Goal: Task Accomplishment & Management: Manage account settings

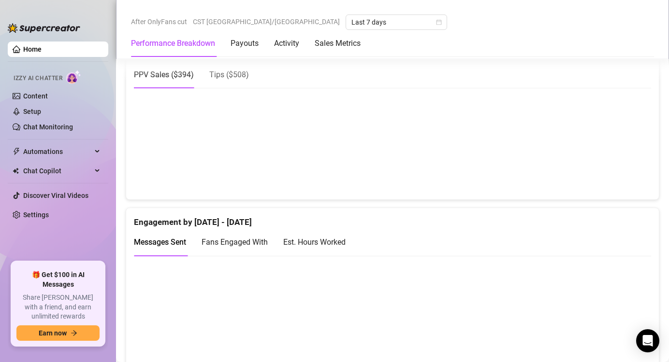
scroll to position [521, 0]
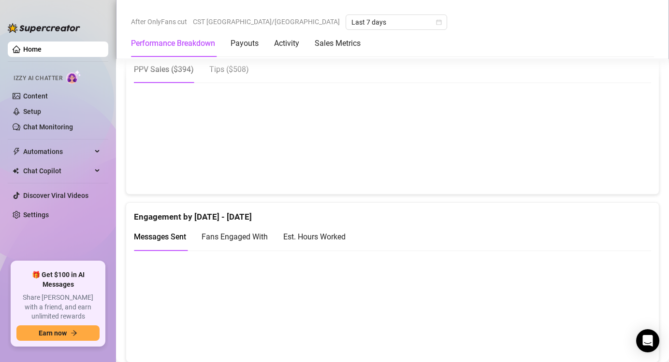
click at [338, 237] on div "Est. Hours Worked" at bounding box center [314, 237] width 62 height 12
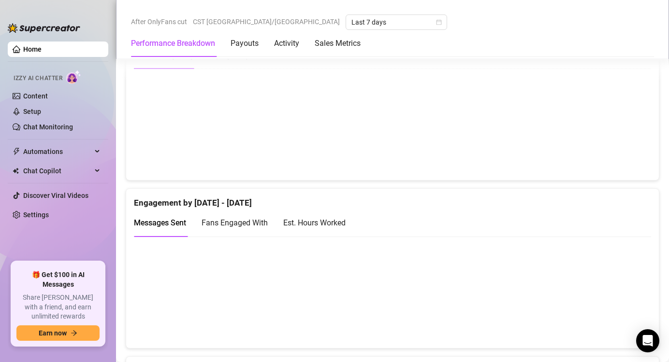
scroll to position [537, 0]
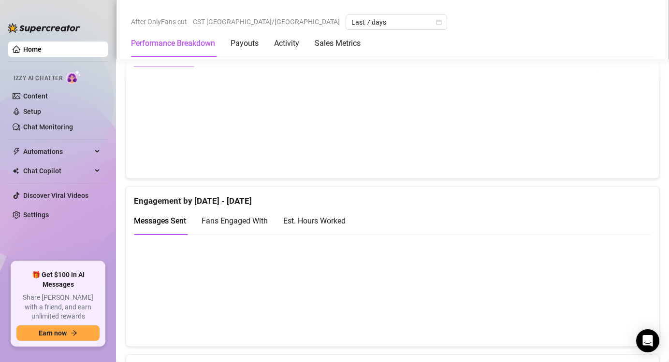
click at [331, 222] on div "Est. Hours Worked" at bounding box center [314, 221] width 62 height 12
click at [41, 173] on span "Chat Copilot" at bounding box center [57, 170] width 69 height 15
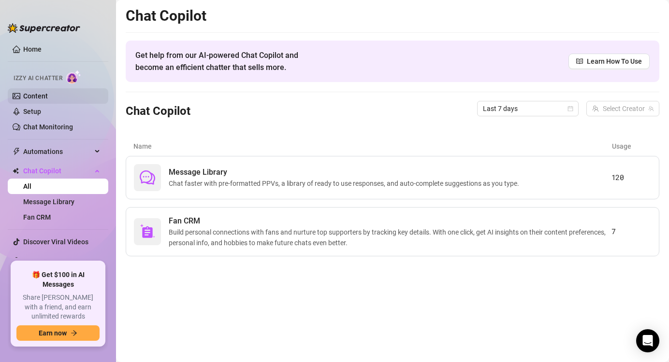
click at [46, 100] on link "Content" at bounding box center [35, 96] width 25 height 8
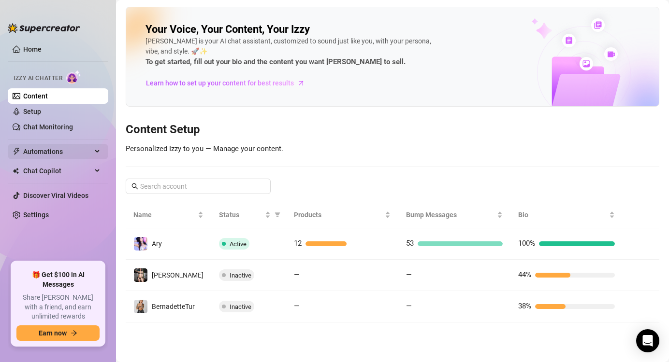
click at [50, 150] on span "Automations" at bounding box center [57, 151] width 69 height 15
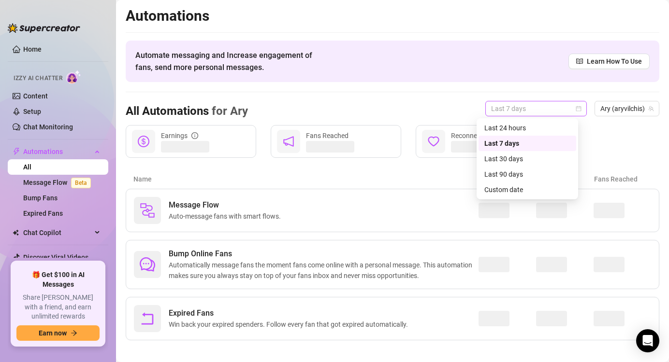
click at [565, 106] on span "Last 7 days" at bounding box center [536, 108] width 90 height 14
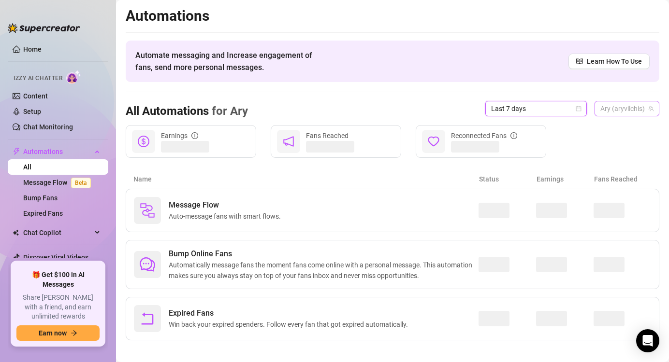
click at [628, 111] on span "Ary (aryvilchis)" at bounding box center [626, 108] width 53 height 14
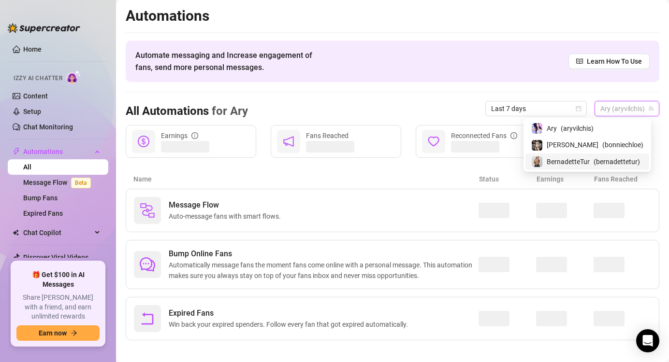
click at [581, 161] on span "BernadetteTur" at bounding box center [567, 162] width 43 height 11
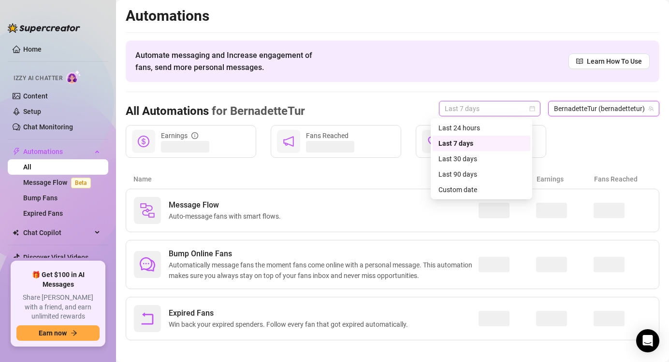
click at [498, 106] on span "Last 7 days" at bounding box center [490, 108] width 90 height 14
click at [474, 188] on div "Custom date" at bounding box center [481, 190] width 86 height 11
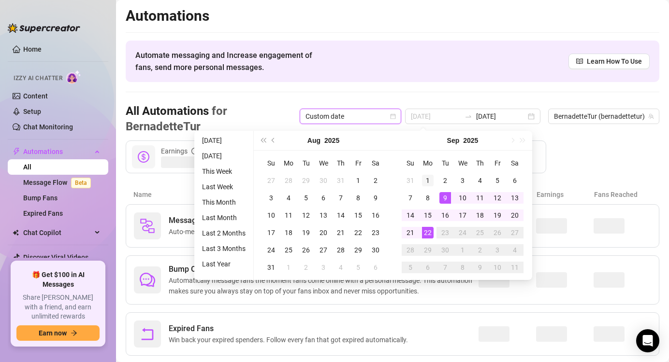
type input "2025-09-01"
click at [431, 180] on div "1" at bounding box center [428, 181] width 12 height 12
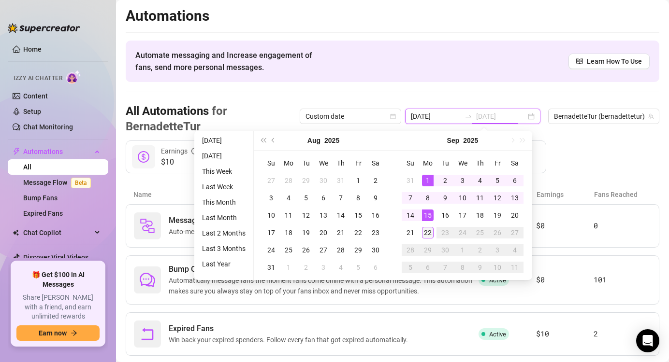
type input "2025-09-22"
click at [429, 232] on div "22" at bounding box center [428, 233] width 12 height 12
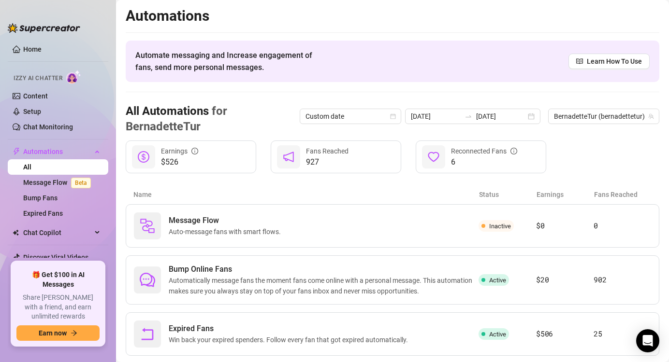
scroll to position [21, 0]
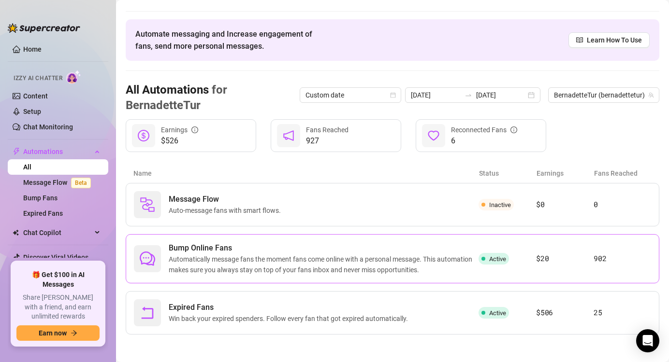
click at [353, 257] on span "Automatically message fans the moment fans come online with a personal message.…" at bounding box center [324, 264] width 310 height 21
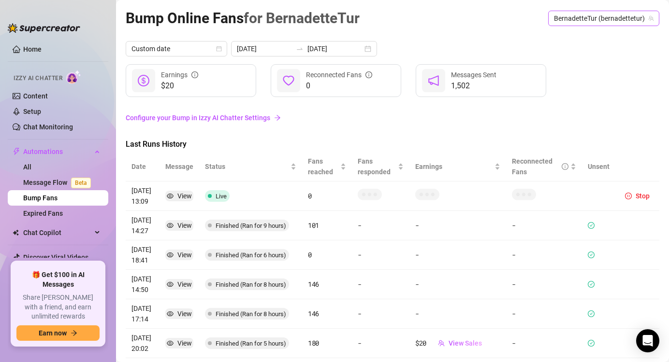
click at [612, 15] on span "BernadetteTur (bernadettetur)" at bounding box center [604, 18] width 100 height 14
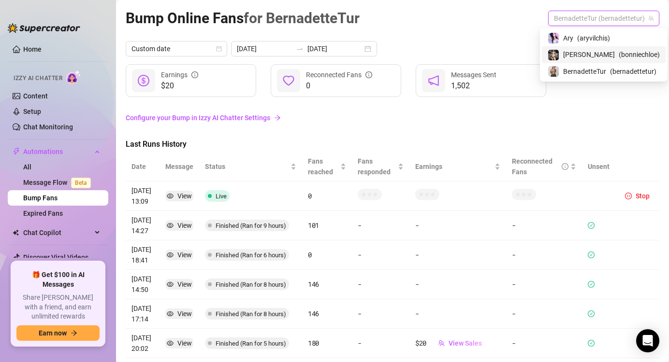
click at [589, 60] on div "Bonnie ( bonniechloe )" at bounding box center [604, 54] width 124 height 16
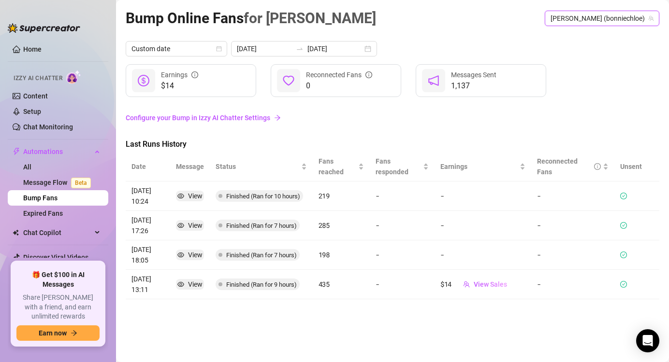
click at [608, 19] on span "Bonnie (bonniechloe)" at bounding box center [601, 18] width 103 height 14
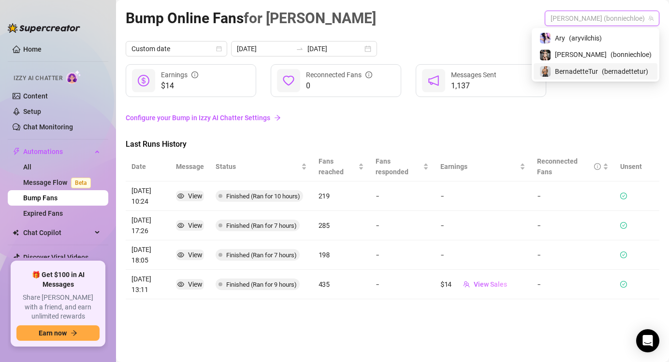
click at [587, 72] on span "BernadetteTur" at bounding box center [576, 71] width 43 height 11
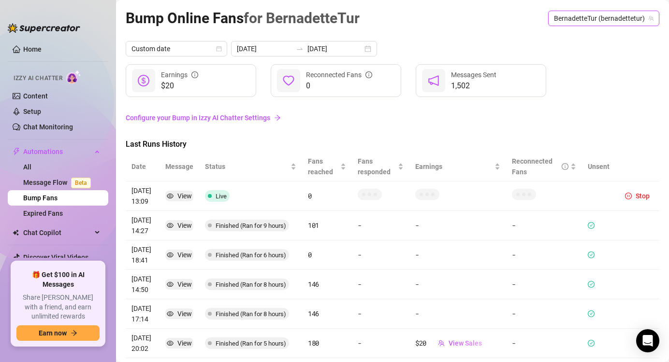
click at [628, 21] on span "BernadetteTur (bernadettetur)" at bounding box center [604, 18] width 100 height 14
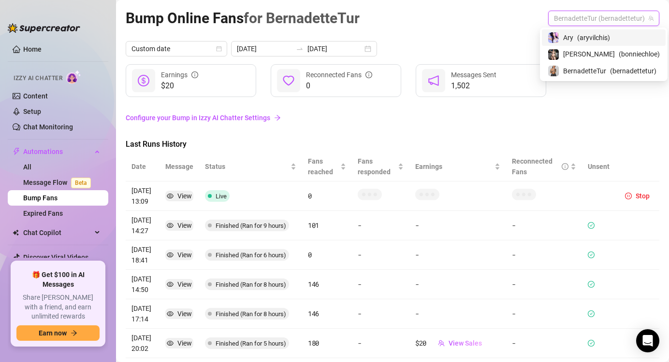
click at [574, 40] on div "Ary ( aryvilchis )" at bounding box center [603, 38] width 112 height 12
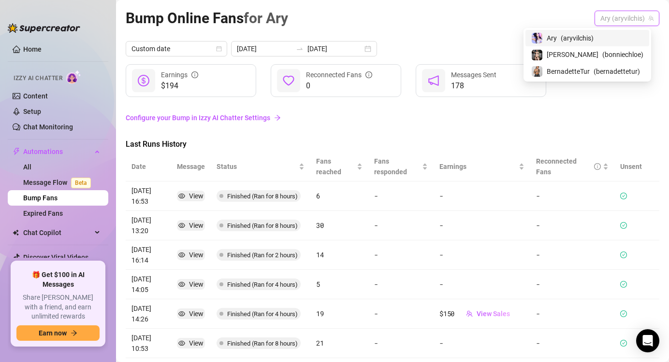
click at [618, 15] on span "Ary (aryvilchis)" at bounding box center [626, 18] width 53 height 14
click at [568, 73] on span "BernadetteTur" at bounding box center [567, 71] width 43 height 11
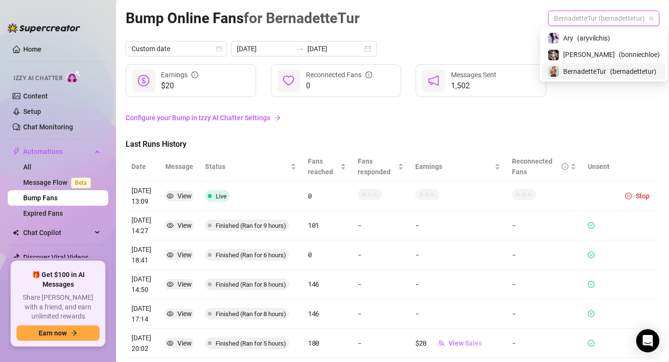
click at [570, 14] on span "BernadetteTur (bernadettetur)" at bounding box center [604, 18] width 100 height 14
click at [579, 54] on span "[PERSON_NAME]" at bounding box center [589, 54] width 52 height 11
